Goal: Use online tool/utility: Utilize a website feature to perform a specific function

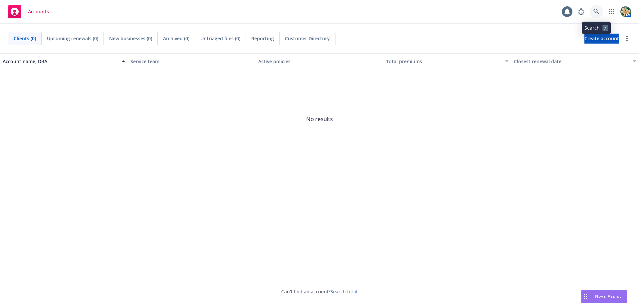
click at [595, 9] on icon at bounding box center [597, 12] width 6 height 6
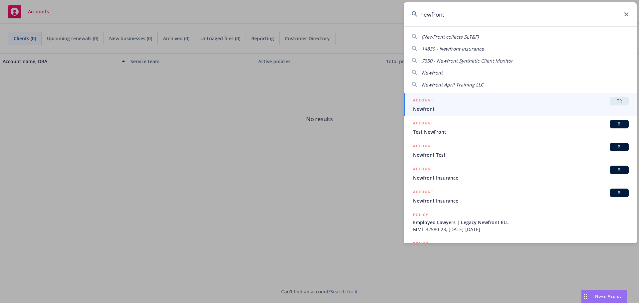
type input "newfront"
click at [470, 109] on span "Newfront" at bounding box center [521, 109] width 216 height 7
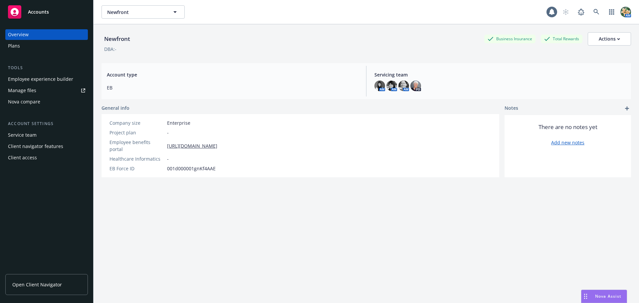
click at [597, 298] on span "Nova Assist" at bounding box center [608, 297] width 26 height 6
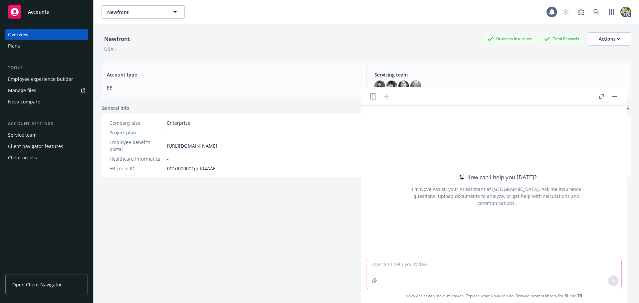
click at [407, 267] on textarea at bounding box center [494, 273] width 255 height 31
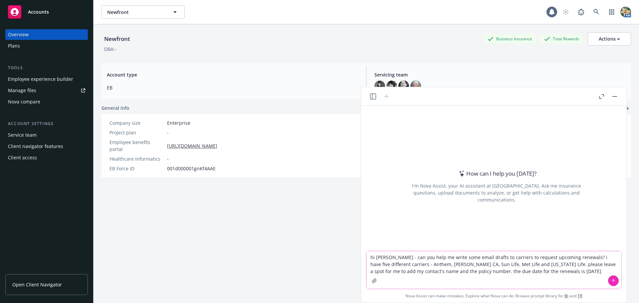
type textarea "hi nova - can you help me write some email drafts to carriers to request upcomi…"
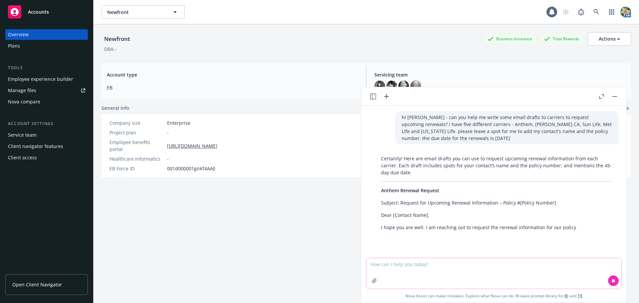
scroll to position [24, 0]
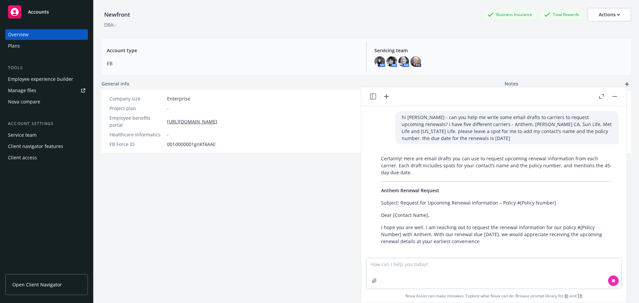
click at [602, 100] on button "button" at bounding box center [602, 97] width 8 height 8
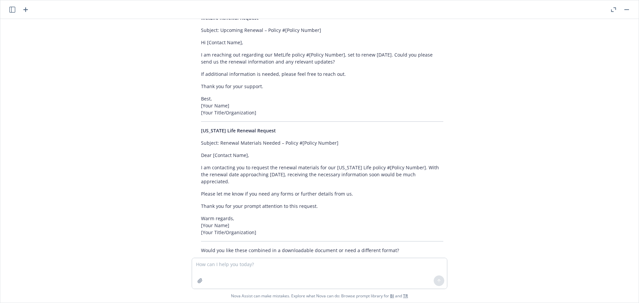
scroll to position [446, 0]
click at [229, 269] on textarea at bounding box center [319, 273] width 255 height 31
paste textarea "Act as a benefits professional skilled in vendor analysis. I’m working on compa…"
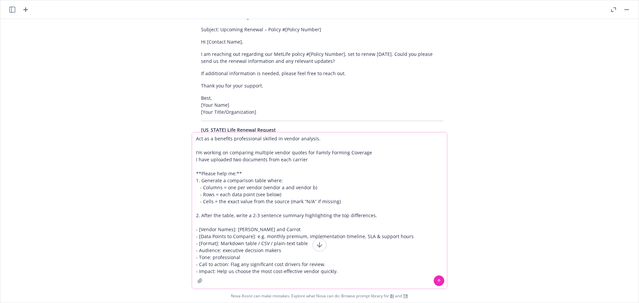
click at [316, 138] on textarea "Act as a benefits professional skilled in vendor analysis. I’m working on compa…" at bounding box center [319, 211] width 255 height 157
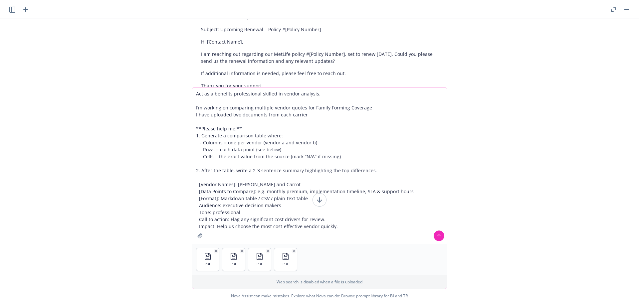
click at [241, 211] on textarea "Act as a benefits professional skilled in vendor analysis. I’m working on compa…" at bounding box center [319, 166] width 255 height 157
type textarea "Act as a benefits professional skilled in vendor analysis. I’m working on compa…"
click at [440, 238] on button at bounding box center [439, 236] width 11 height 11
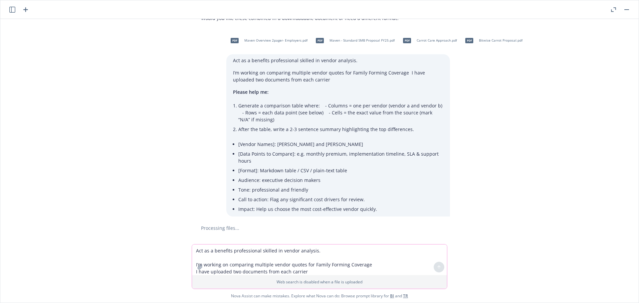
scroll to position [706, 0]
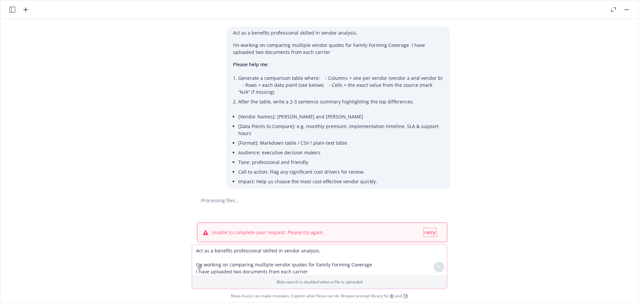
click at [430, 229] on span "retry" at bounding box center [430, 232] width 11 height 6
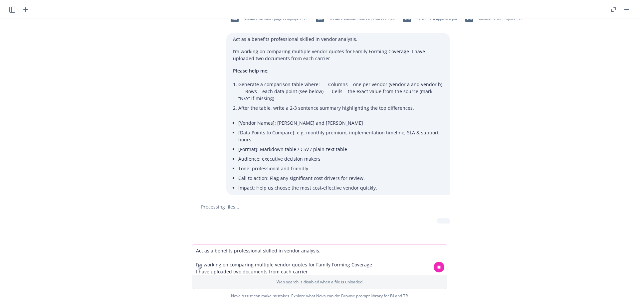
scroll to position [716, 0]
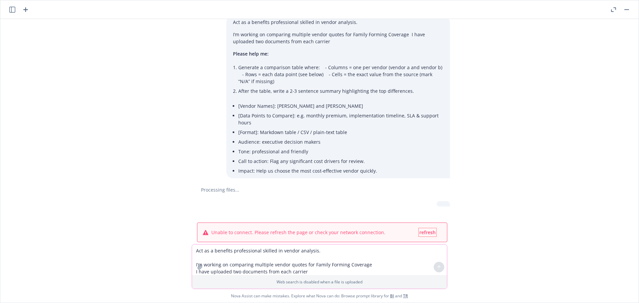
click at [425, 229] on span "refresh" at bounding box center [428, 232] width 16 height 6
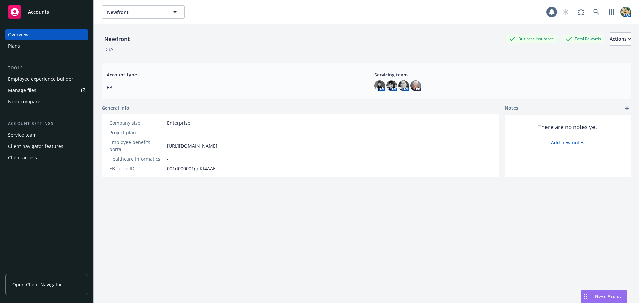
click at [600, 301] on div "Nova Assist" at bounding box center [604, 296] width 45 height 13
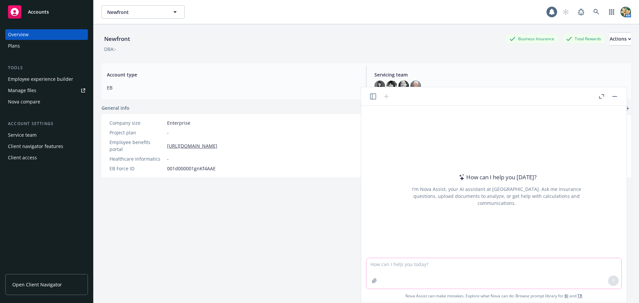
click at [415, 268] on textarea at bounding box center [494, 273] width 255 height 31
paste textarea "Act as a benefits professional skilled in vendor analysis. I’m working on compa…"
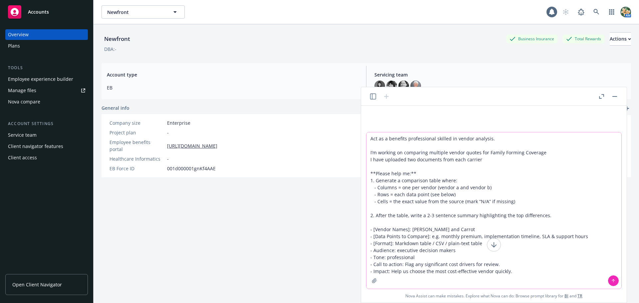
type textarea "Act as a benefits professional skilled in vendor analysis. I’m working on compa…"
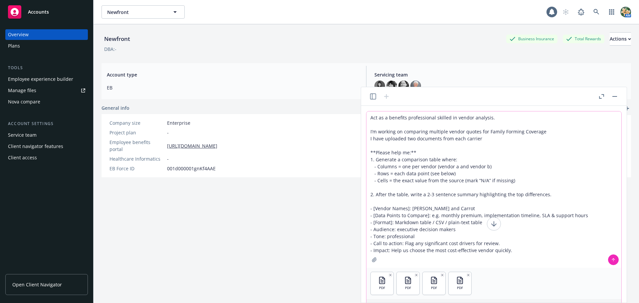
click at [613, 257] on button at bounding box center [613, 260] width 11 height 11
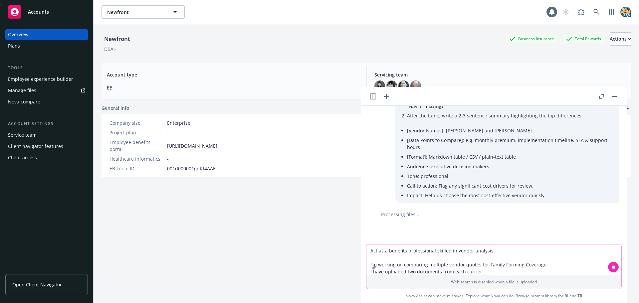
scroll to position [98, 0]
click at [373, 98] on icon "button" at bounding box center [373, 97] width 6 height 6
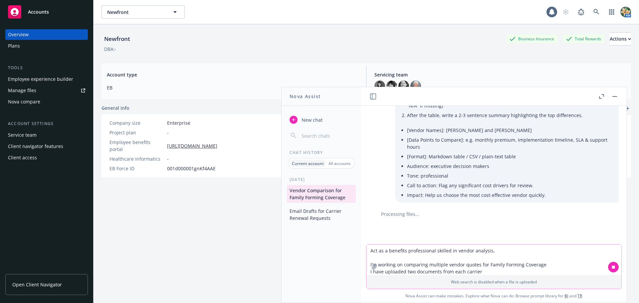
click at [341, 164] on p "All accounts" at bounding box center [340, 164] width 22 height 6
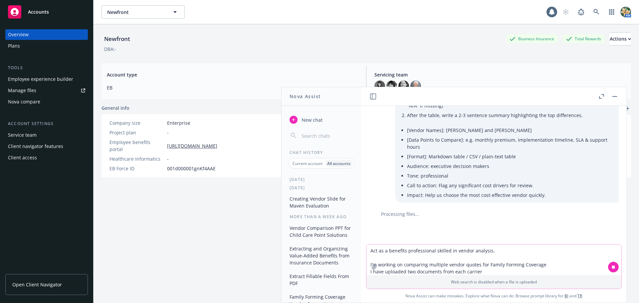
scroll to position [0, 0]
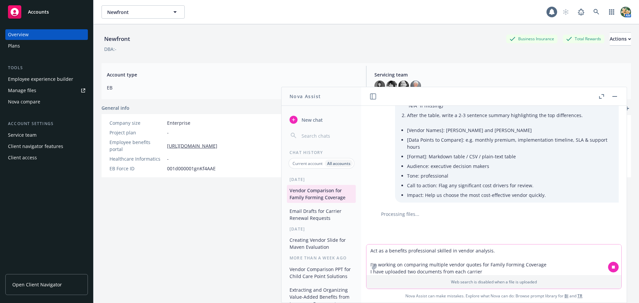
click at [372, 98] on icon "button" at bounding box center [373, 97] width 6 height 6
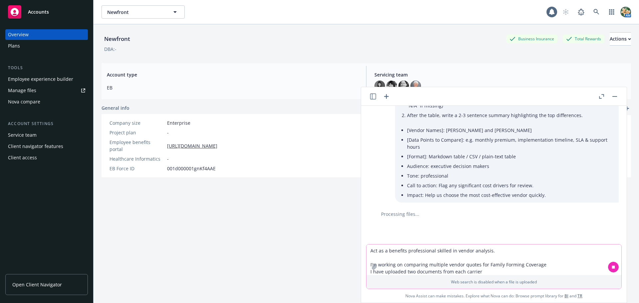
scroll to position [80, 0]
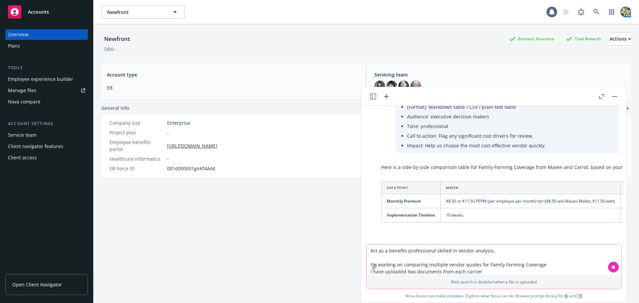
click at [603, 93] on button "button" at bounding box center [602, 97] width 8 height 8
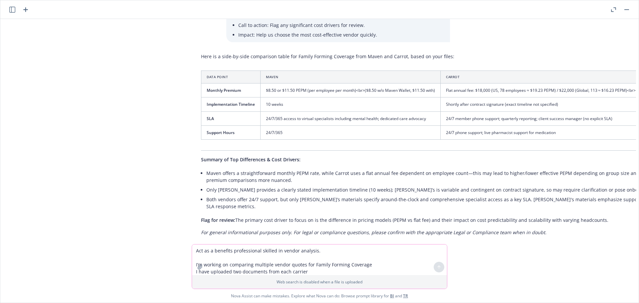
scroll to position [175, 0]
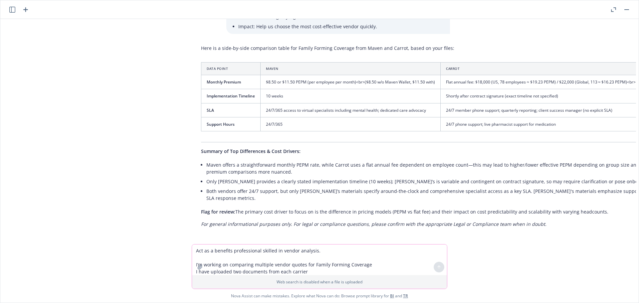
click at [231, 257] on textarea "Act as a benefits professional skilled in vendor analysis. I’m working on compa…" at bounding box center [319, 260] width 255 height 31
type textarea "can you provide a downloadable excel file of the table?"
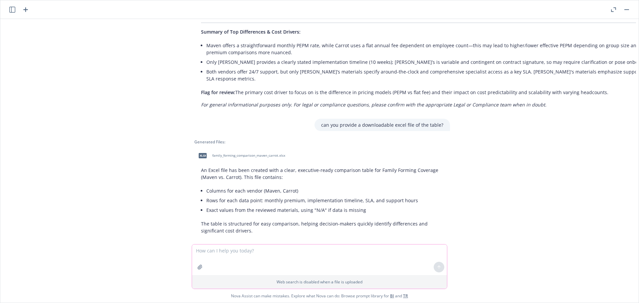
scroll to position [301, 0]
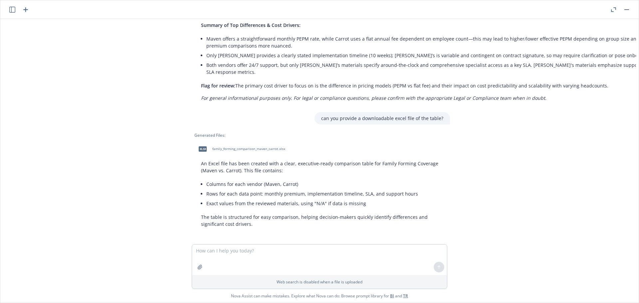
click at [220, 147] on span "family_forming_comparison_maven_carrot.xlsx" at bounding box center [248, 149] width 73 height 4
